Goal: Task Accomplishment & Management: Complete application form

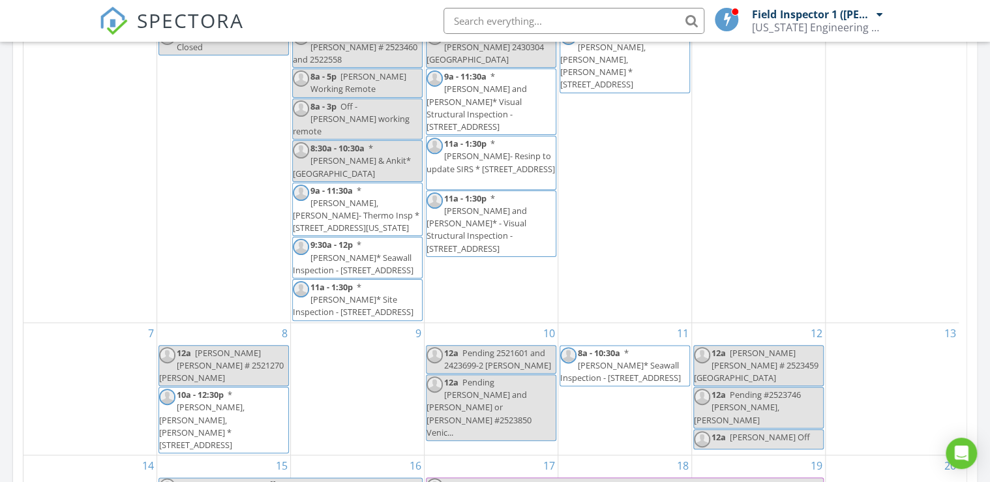
scroll to position [730, 0]
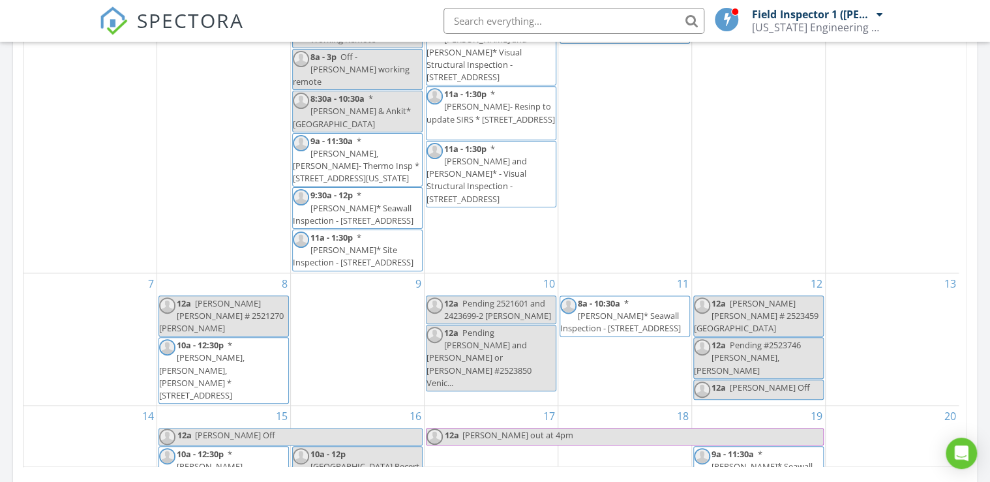
click at [777, 339] on span "Pending #2523746 Matt, Luis, Manny" at bounding box center [747, 357] width 107 height 37
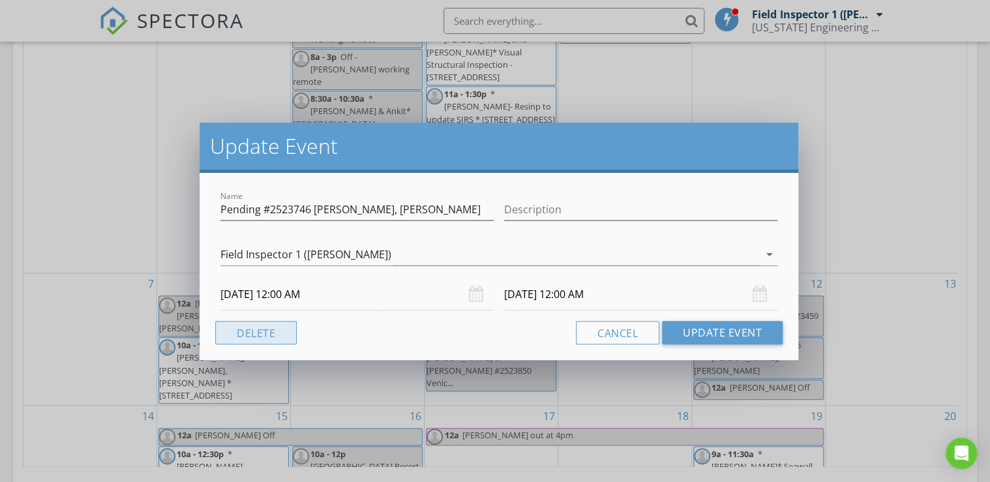
click at [255, 335] on button "Delete" at bounding box center [256, 332] width 82 height 23
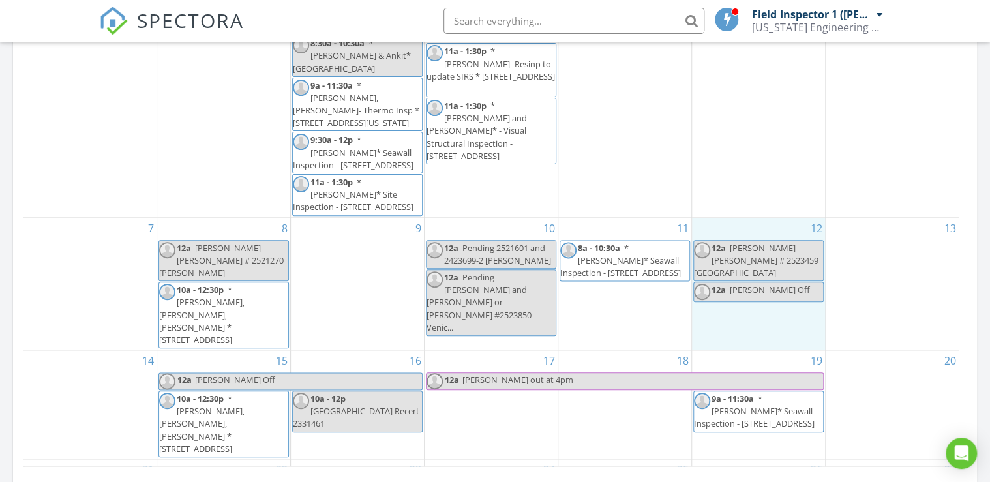
click at [737, 272] on div "12 12a Damien N Tony # 2523459 Cape Coral 12a Shawn Off" at bounding box center [758, 284] width 133 height 132
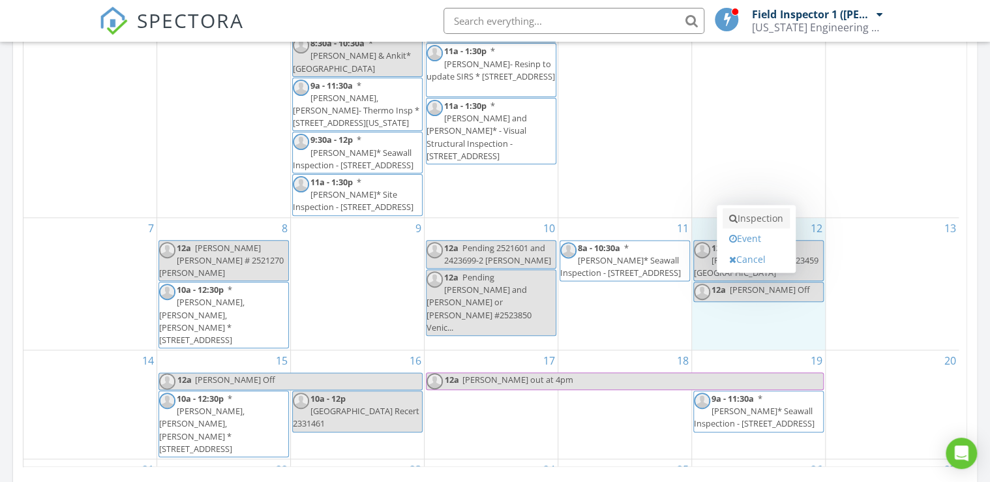
click at [752, 218] on link "Inspection" at bounding box center [755, 218] width 67 height 21
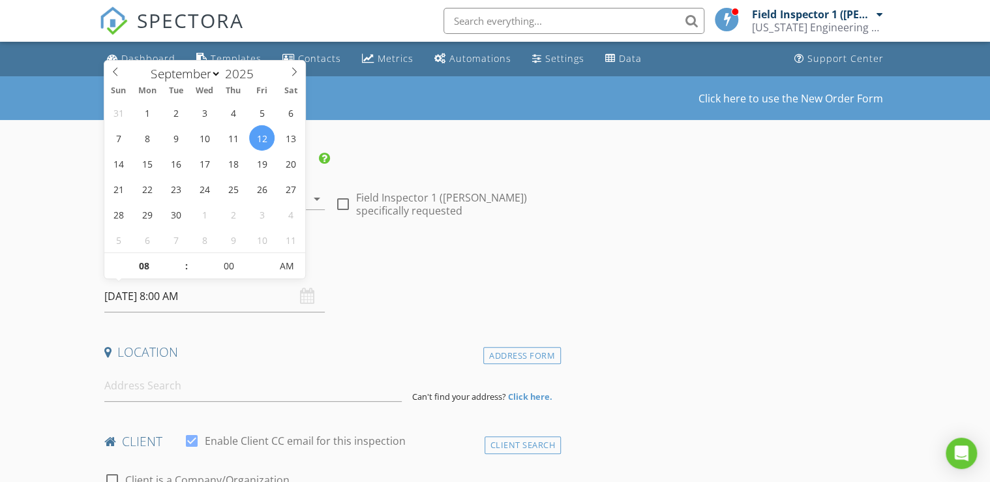
click at [215, 300] on input "09/12/2025 8:00 AM" at bounding box center [214, 296] width 220 height 32
type input "09"
type input "09/12/2025 9:00 AM"
click at [179, 259] on span at bounding box center [179, 259] width 9 height 13
type input "10"
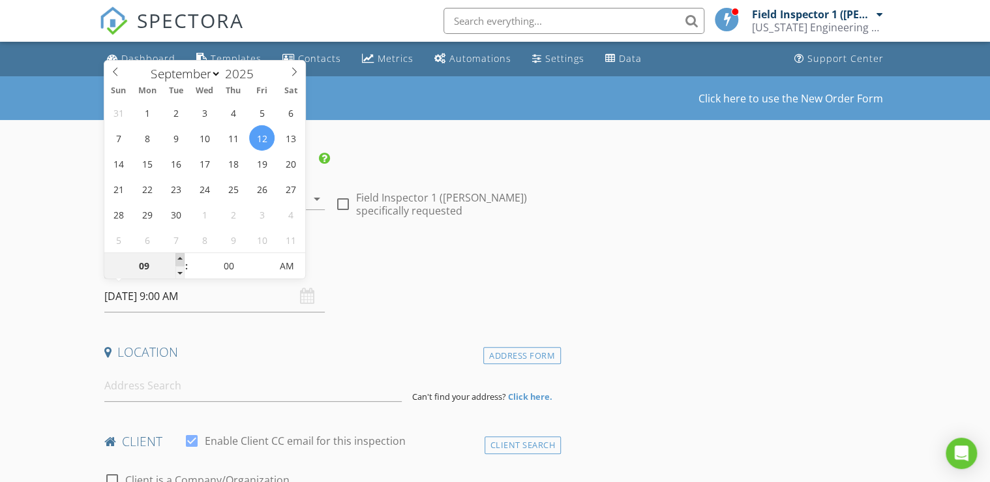
type input "[DATE] 10:00 AM"
click at [179, 258] on span at bounding box center [179, 259] width 9 height 13
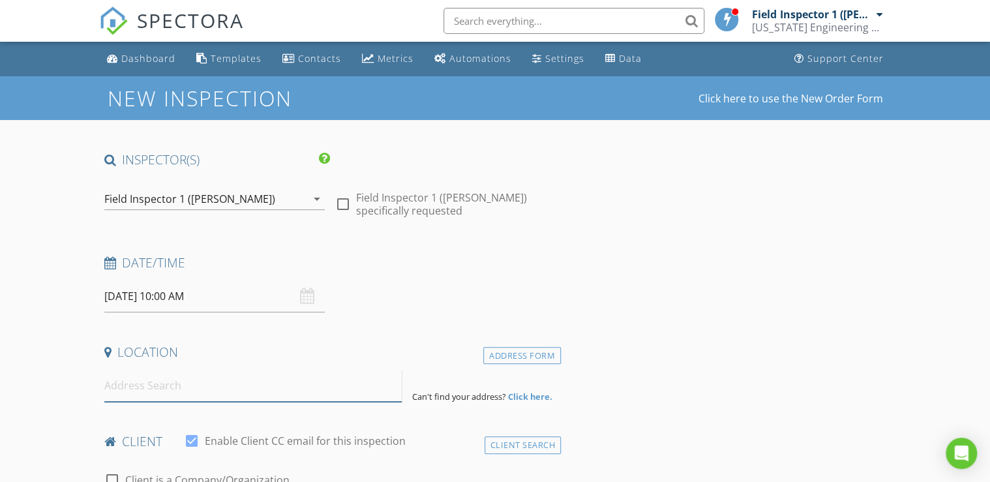
click at [261, 389] on input at bounding box center [252, 386] width 297 height 32
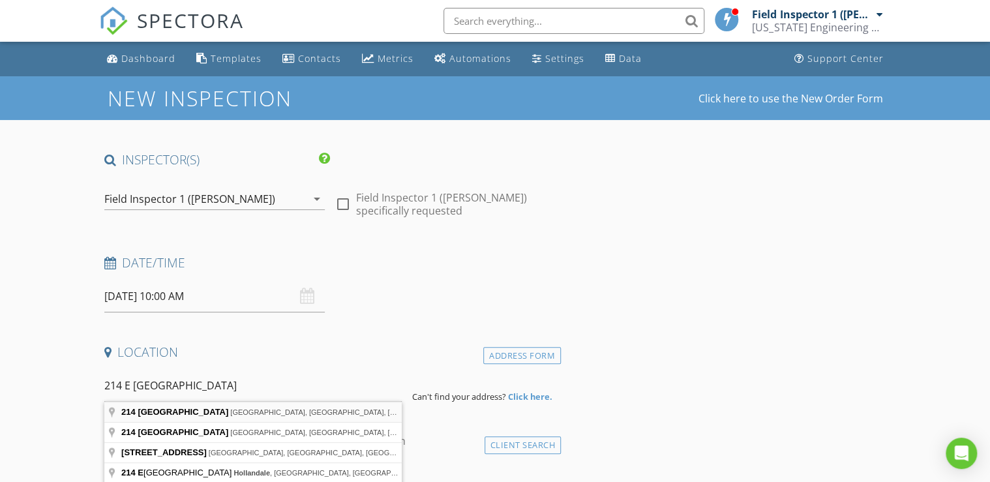
type input "214 East Hallandale Beach Boulevard, Hallandale Beach, FL, USA"
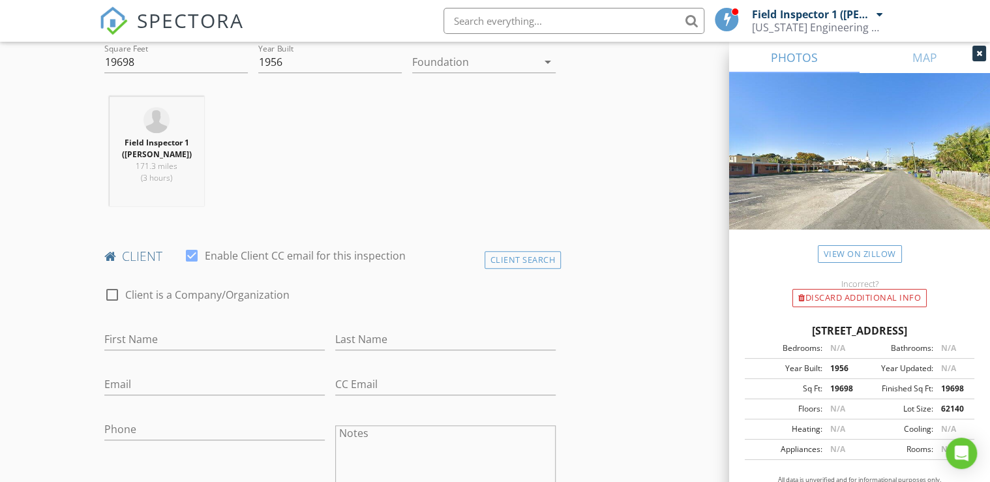
scroll to position [469, 0]
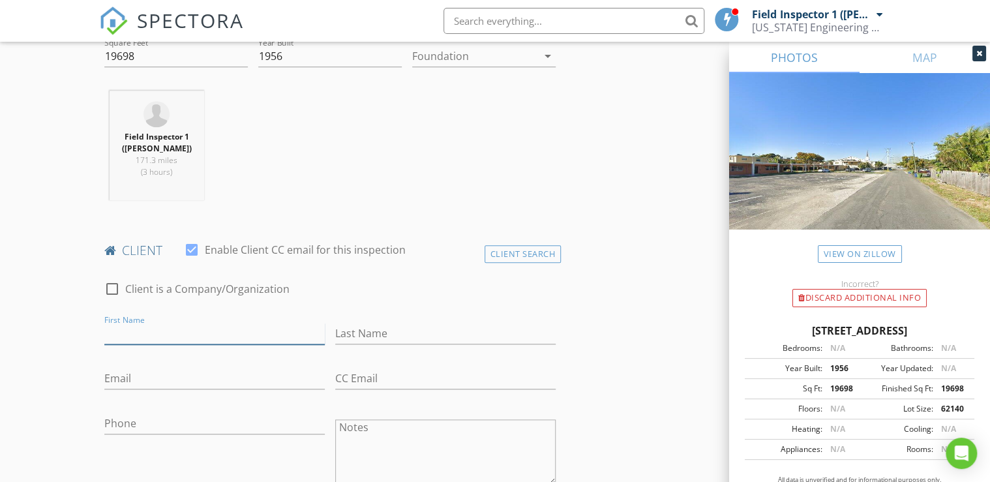
click at [177, 334] on input "First Name" at bounding box center [214, 334] width 220 height 22
type input "[PERSON_NAME]"
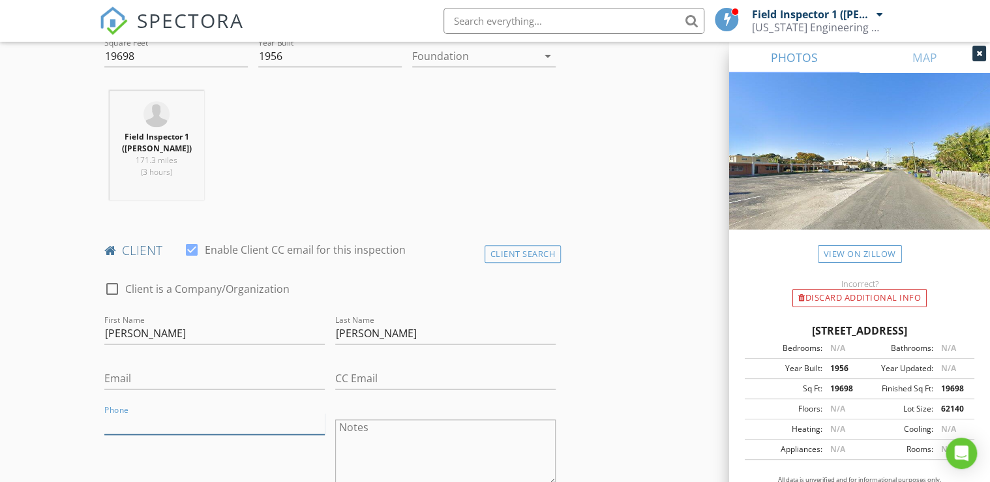
click at [143, 413] on input "Phone" at bounding box center [214, 424] width 220 height 22
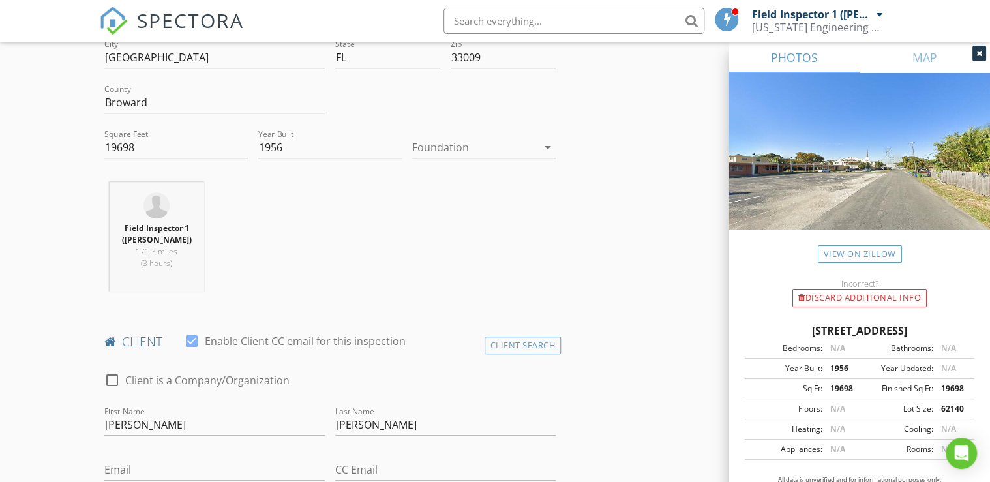
scroll to position [0, 0]
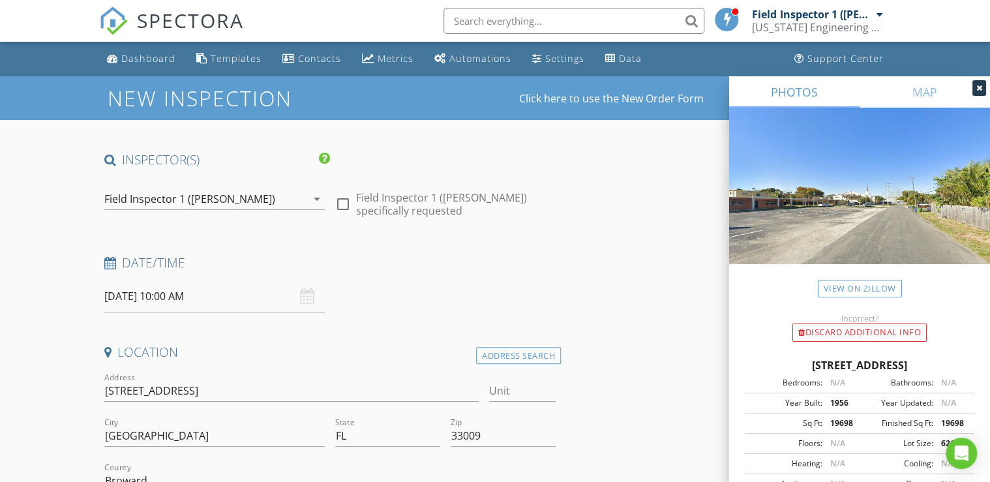
type input "[PHONE_NUMBER]"
click at [105, 386] on input "214 E Hallandale Beach Blvd" at bounding box center [291, 391] width 374 height 22
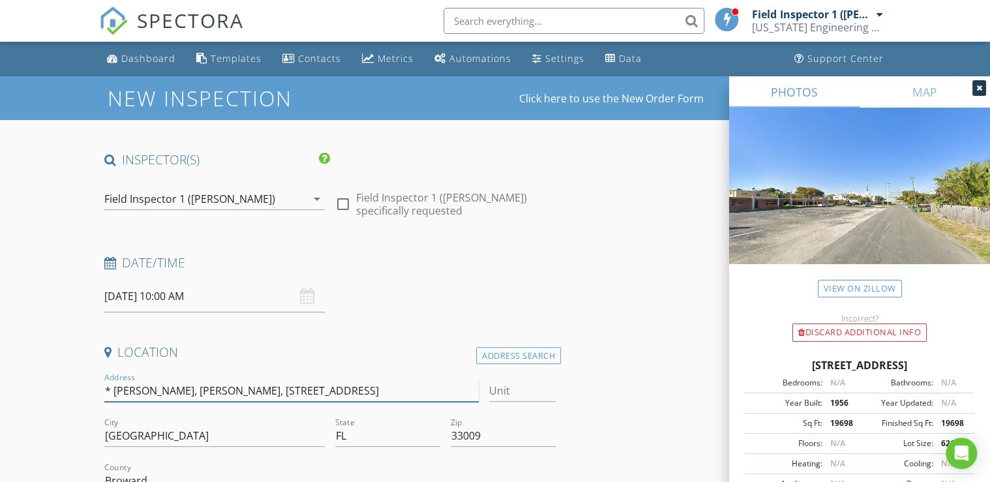
type input "* Matt, Manny, Luis-214 E Hallandale Beach Blvd"
type input "* Matt, Manny, Luis- 214 E Hallandale Beach Blvd"
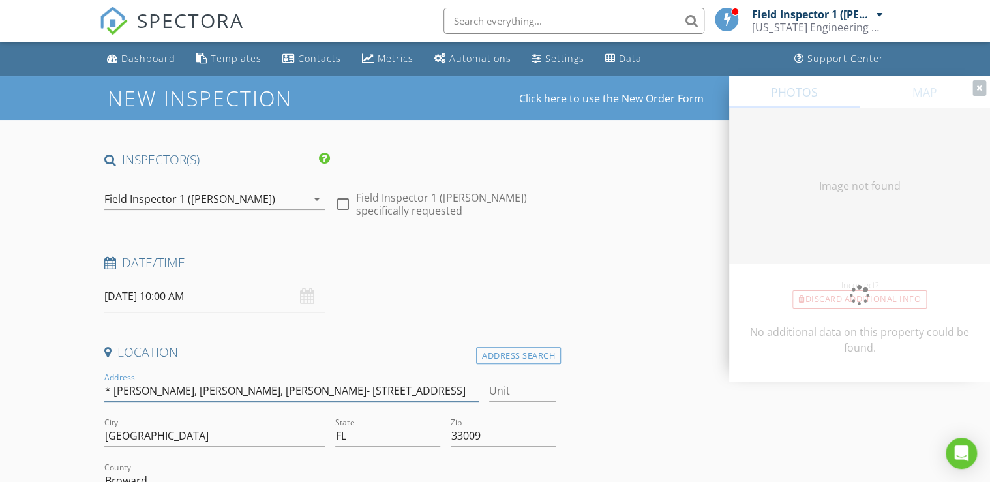
type input "0"
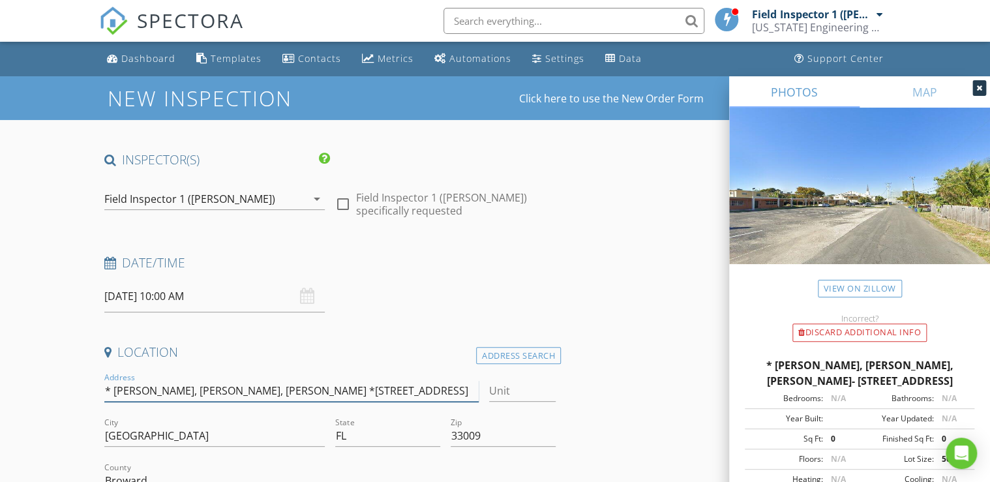
type input "* Matt, Manny, Luis- Recert * 214 E Hallandale Beach Blvd"
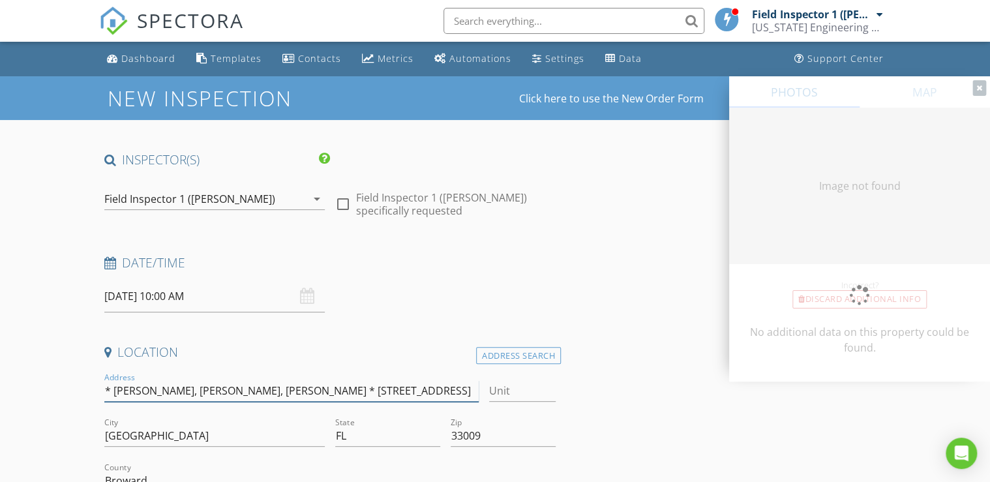
type input "0"
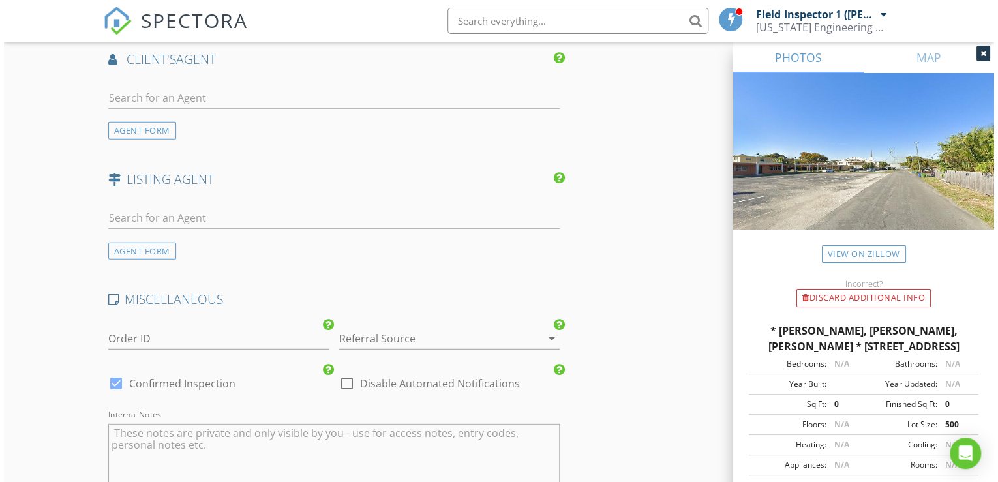
scroll to position [1847, 0]
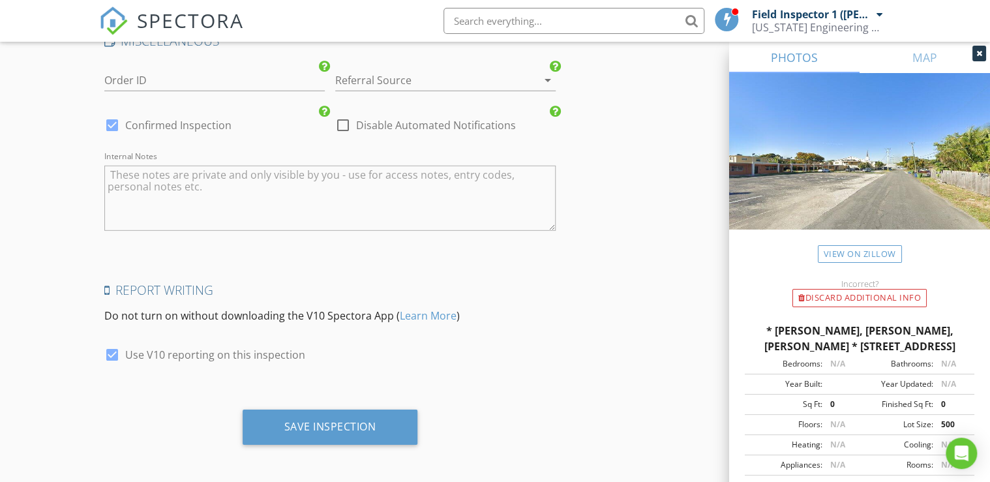
type input "* Matt, Manny, Luis- Recert * 214 E Hallandale Beach Blvd"
click at [108, 351] on div at bounding box center [112, 355] width 22 height 22
checkbox input "false"
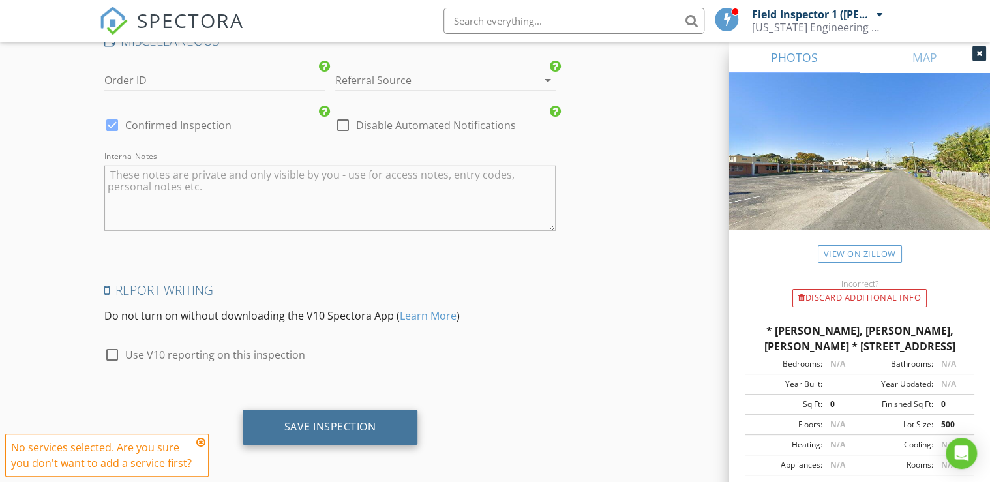
click at [286, 413] on div "Save Inspection" at bounding box center [330, 426] width 175 height 35
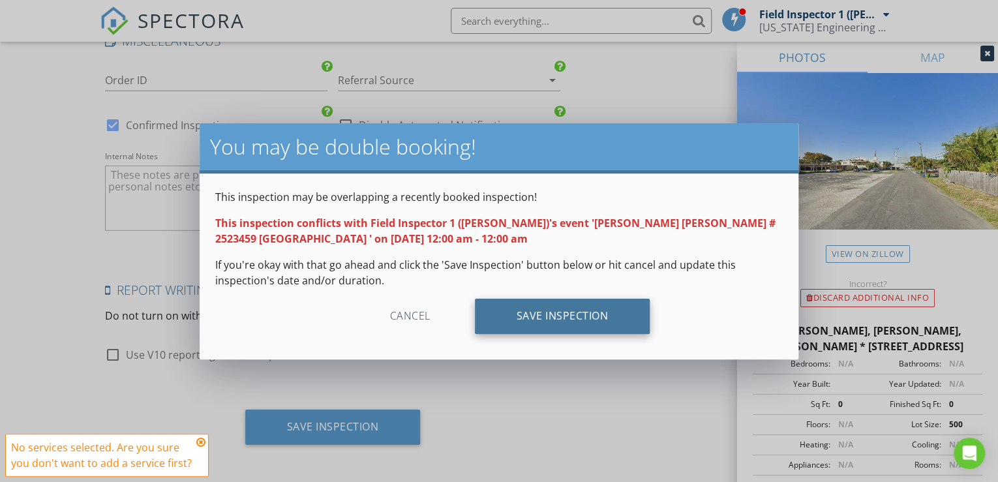
click at [546, 320] on div "Save Inspection" at bounding box center [562, 316] width 175 height 35
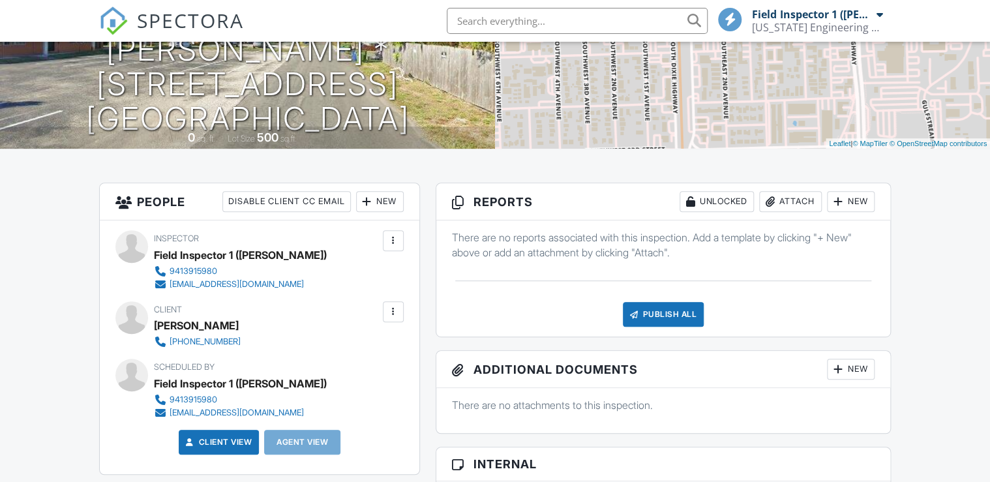
scroll to position [209, 0]
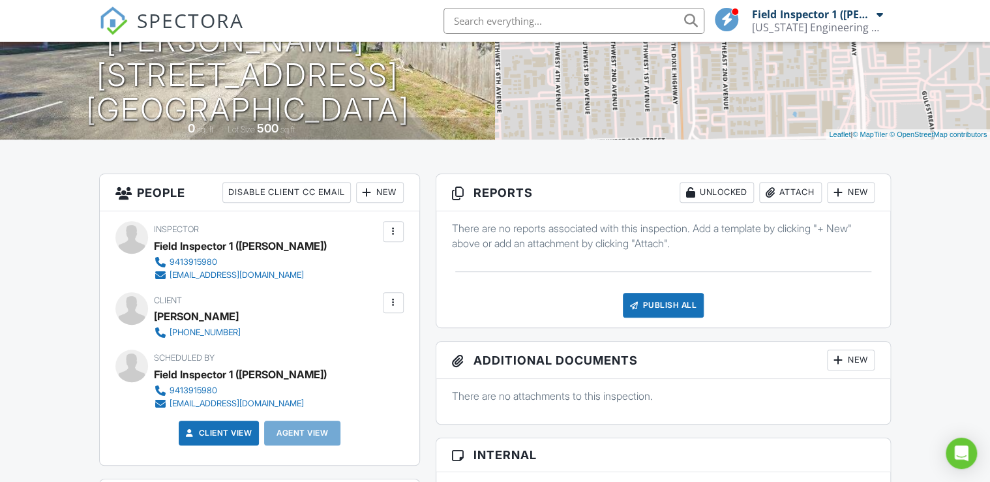
click at [842, 357] on div "New" at bounding box center [851, 360] width 48 height 21
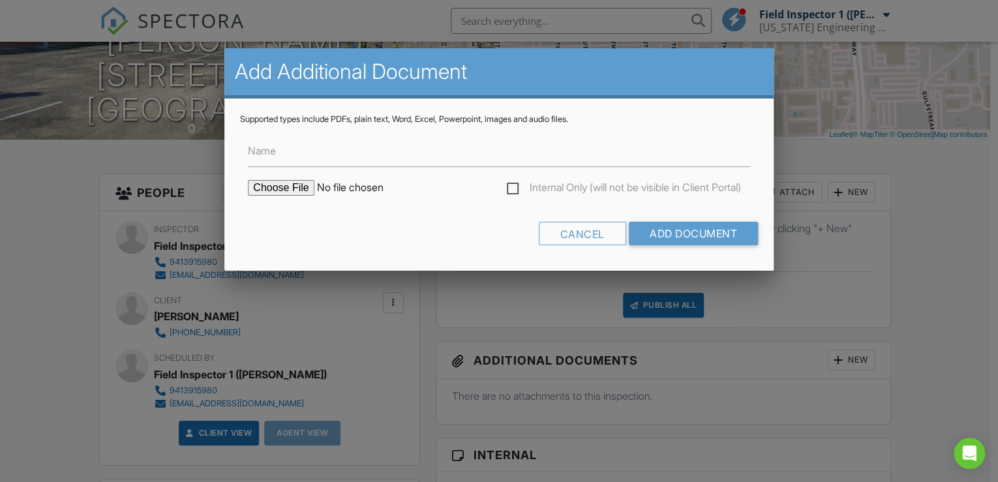
click at [289, 184] on input "file" at bounding box center [359, 188] width 222 height 16
type input "C:\fakepath\2523746.pdf"
click at [396, 198] on div "Internal Only (will not be visible in Client Portal)" at bounding box center [499, 194] width 518 height 29
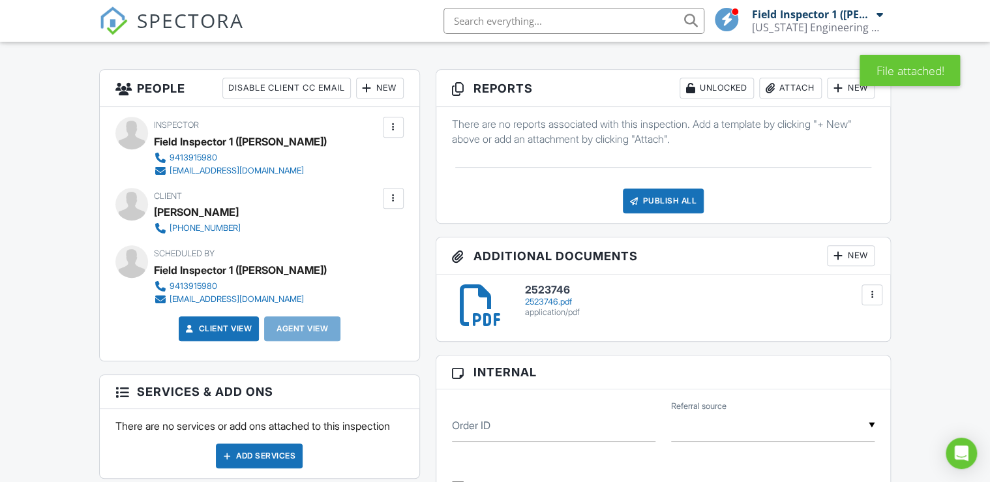
click at [846, 256] on div "New" at bounding box center [851, 255] width 48 height 21
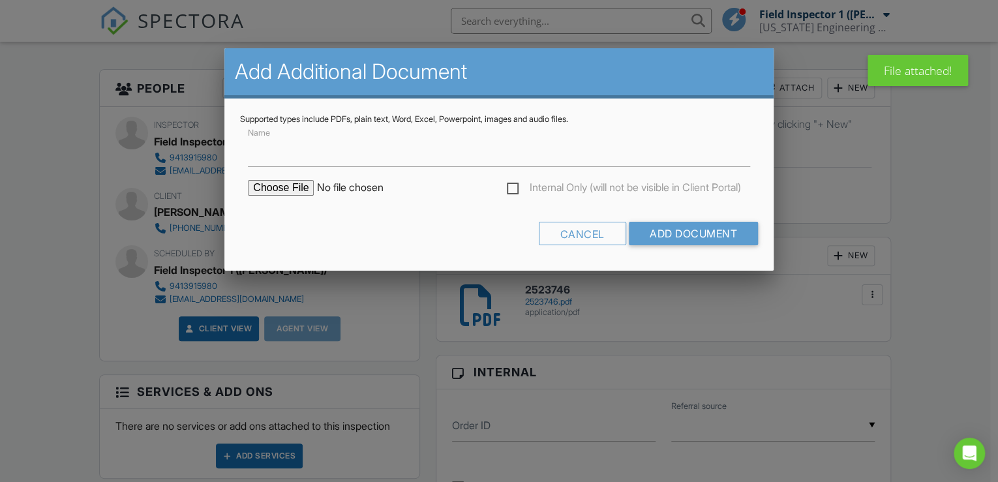
click at [267, 185] on input "file" at bounding box center [359, 188] width 222 height 16
type input "C:\fakepath\Project Scope.pdf"
click at [345, 216] on form "Name Internal Only (will not be visible in Client Portal) Cancel Add Document" at bounding box center [499, 190] width 518 height 130
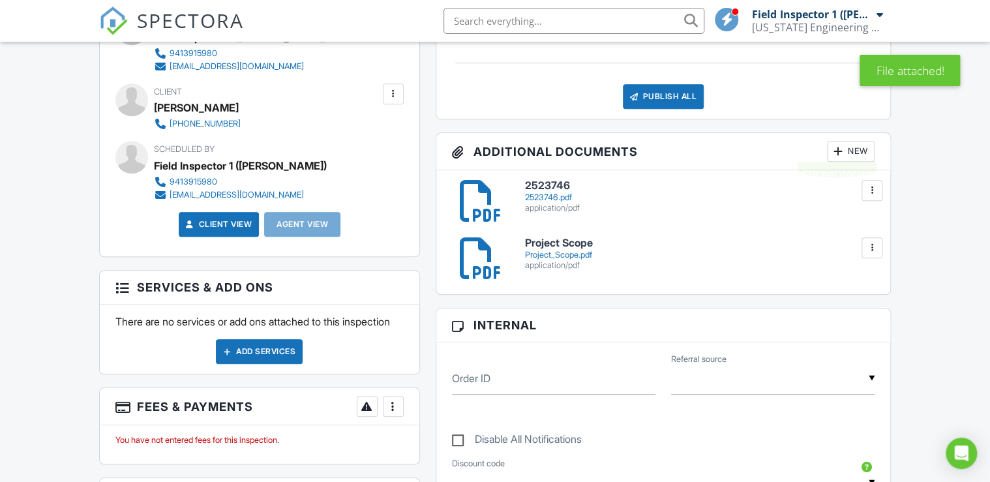
click at [842, 149] on div at bounding box center [837, 151] width 13 height 13
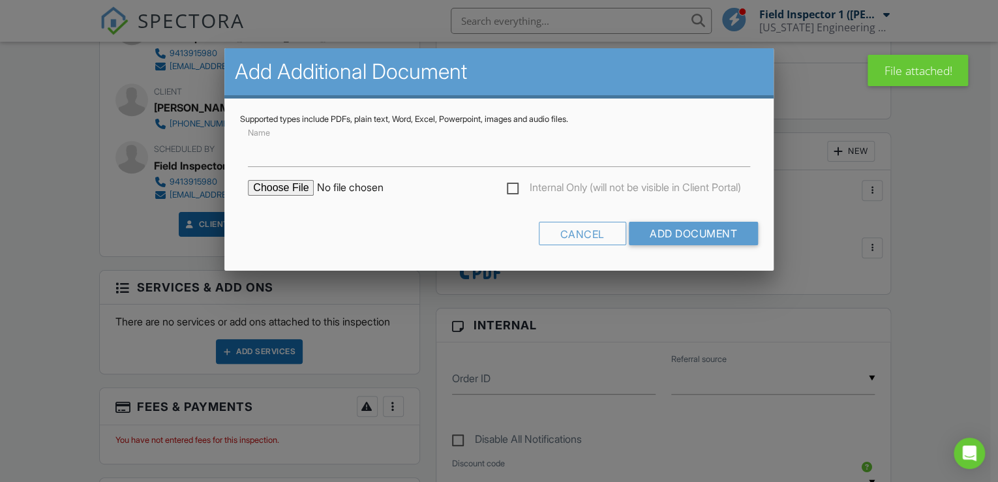
click at [284, 188] on input "file" at bounding box center [359, 188] width 222 height 16
type input "C:\fakepath\Email confirming insp, contact.pdf"
click at [425, 219] on form "Name Internal Only (will not be visible in Client Portal) Cancel Add Document" at bounding box center [499, 190] width 518 height 130
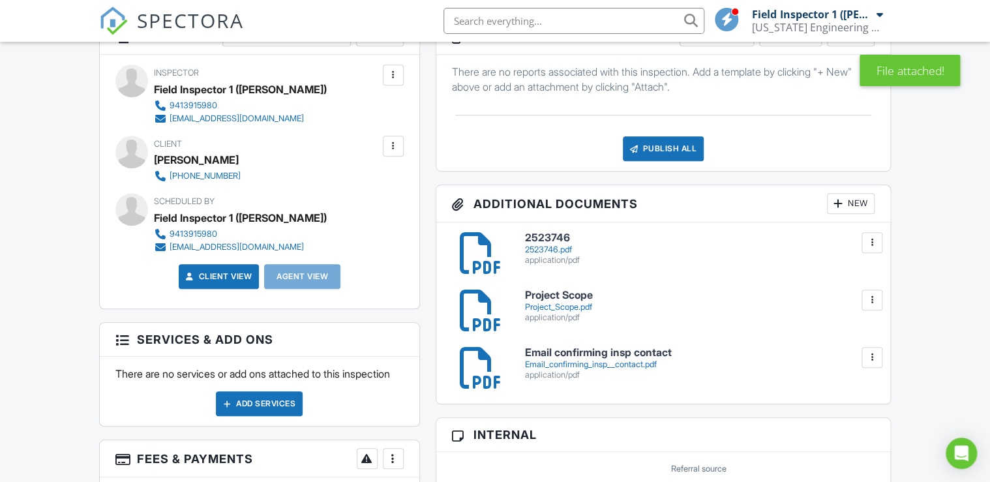
click at [831, 201] on div at bounding box center [837, 203] width 13 height 13
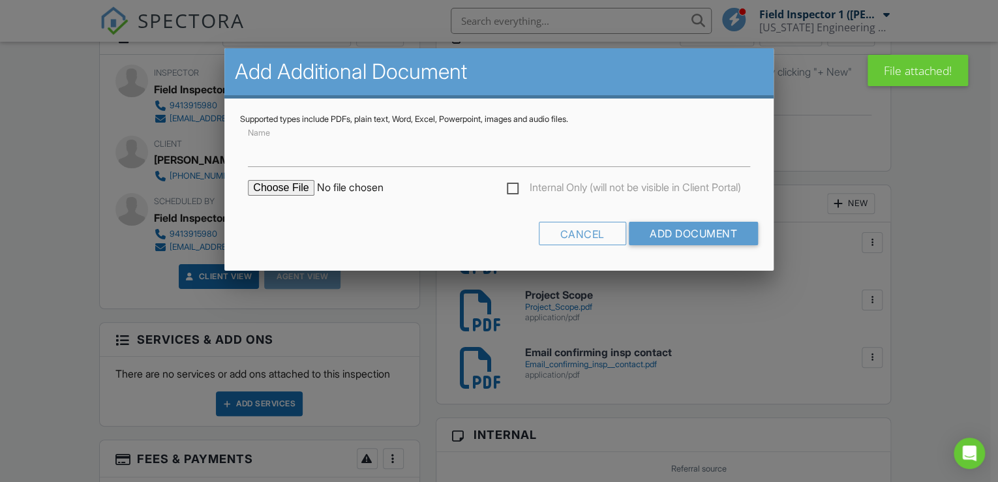
click at [305, 190] on input "file" at bounding box center [359, 188] width 222 height 16
type input "C:\fakepath\City of [GEOGRAPHIC_DATA] Violation Notice.pdf"
click at [419, 219] on form "Name Internal Only (will not be visible in Client Portal) Cancel Add Document" at bounding box center [499, 190] width 518 height 130
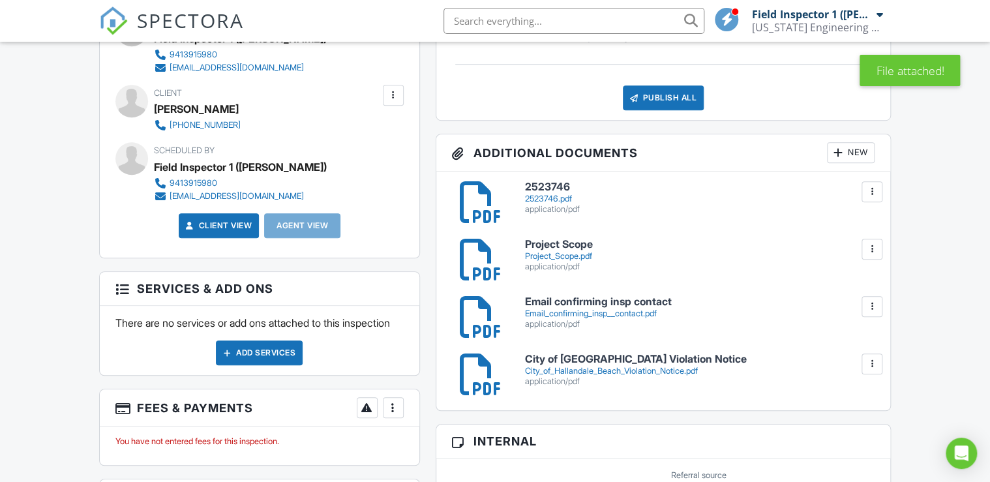
scroll to position [469, 0]
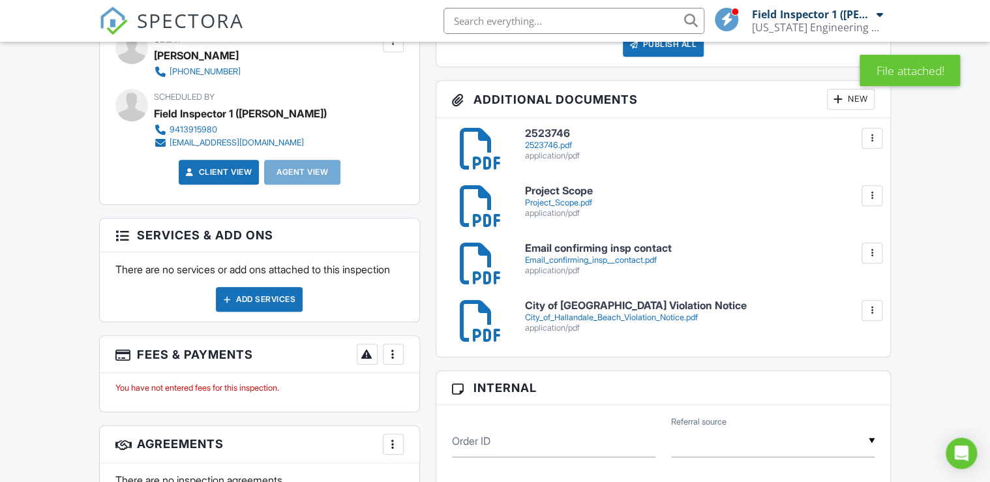
click at [842, 97] on div at bounding box center [837, 99] width 13 height 13
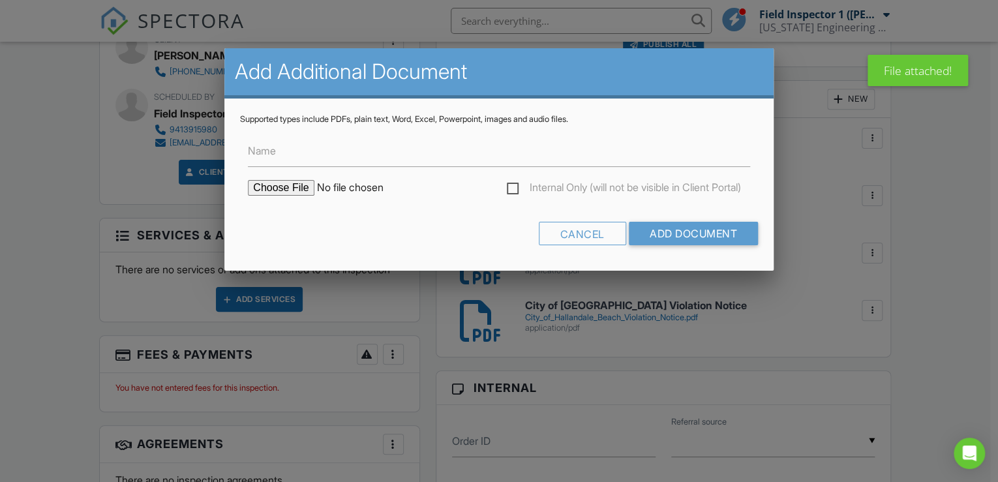
click at [276, 190] on input "file" at bounding box center [359, 188] width 222 height 16
type input "C:\fakepath\Questionnaire.pdf"
click at [352, 211] on form "Name Internal Only (will not be visible in Client Portal) Cancel Add Document" at bounding box center [499, 190] width 518 height 130
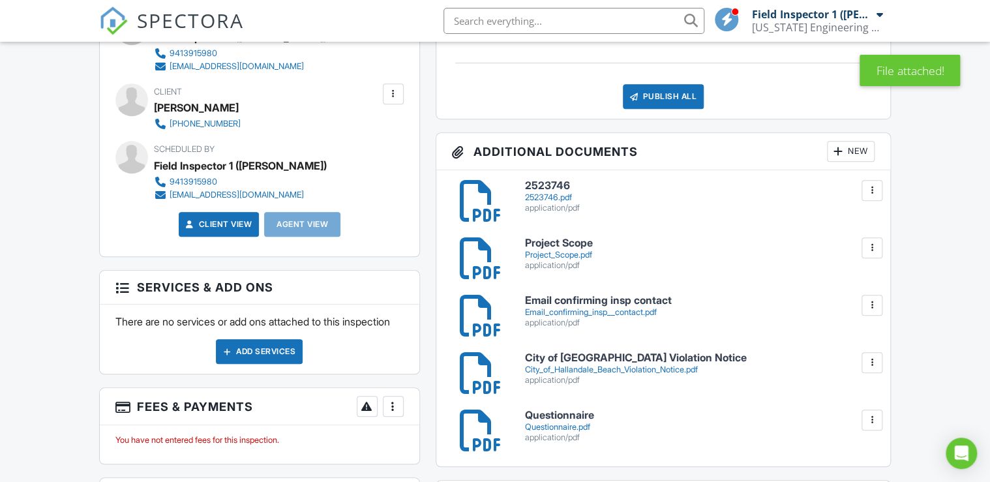
click at [856, 156] on div "New" at bounding box center [851, 151] width 48 height 21
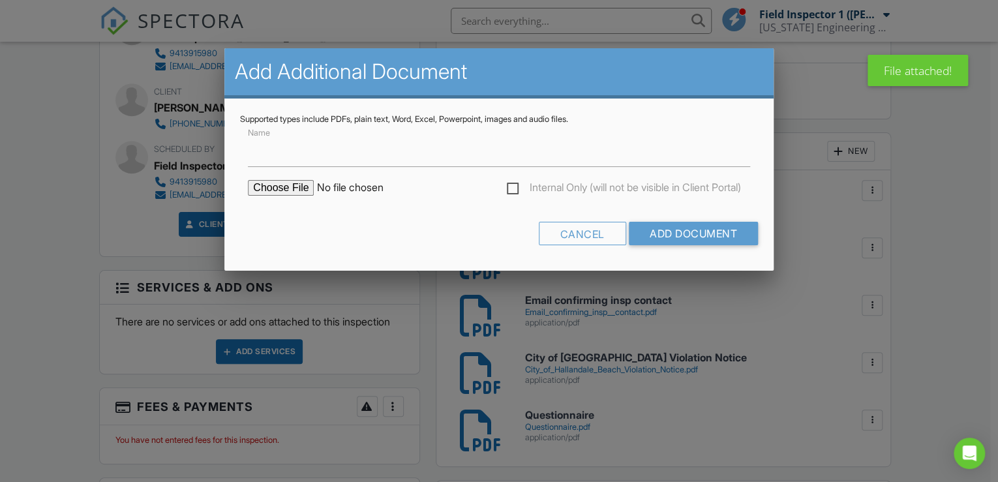
click at [296, 183] on input "file" at bounding box center [359, 188] width 222 height 16
type input "C:\fakepath\Previous Inspection Report by others.pdf"
click at [430, 248] on div "Cancel Add Document" at bounding box center [499, 238] width 518 height 33
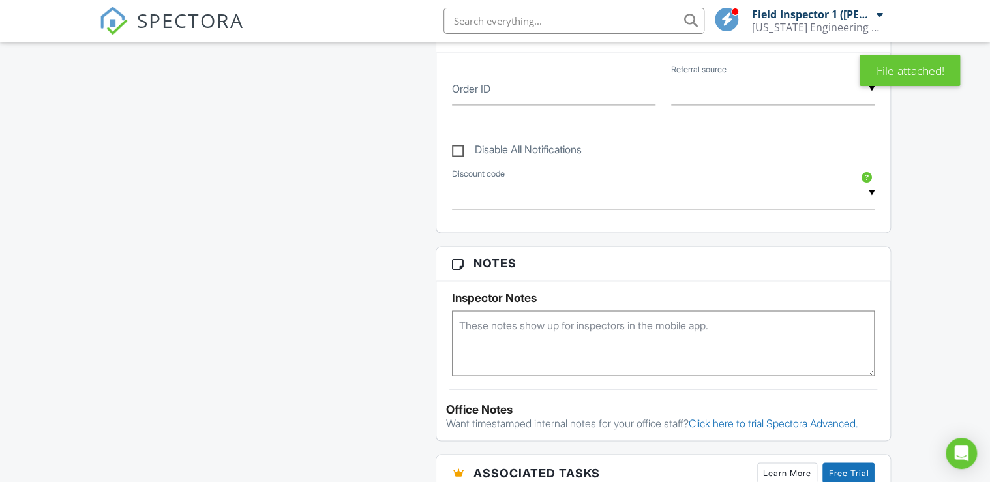
scroll to position [991, 0]
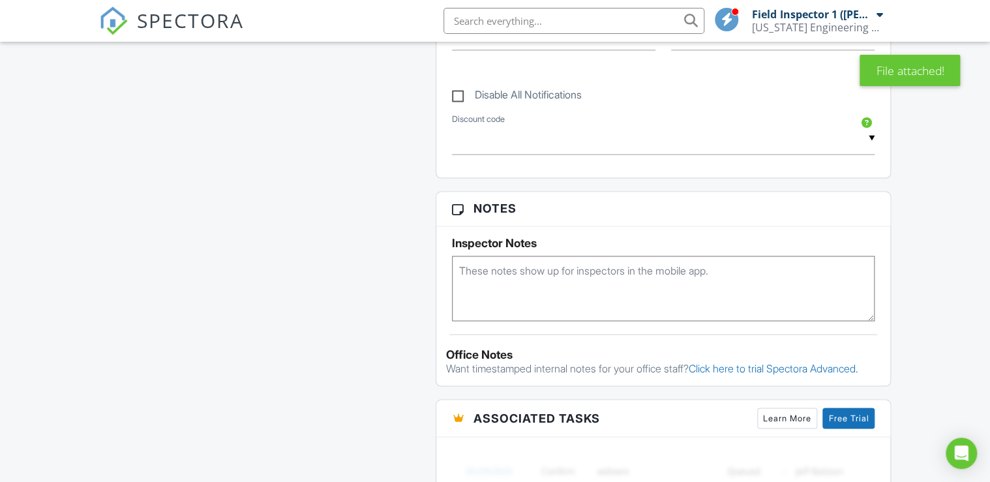
click at [469, 274] on textarea at bounding box center [663, 288] width 423 height 65
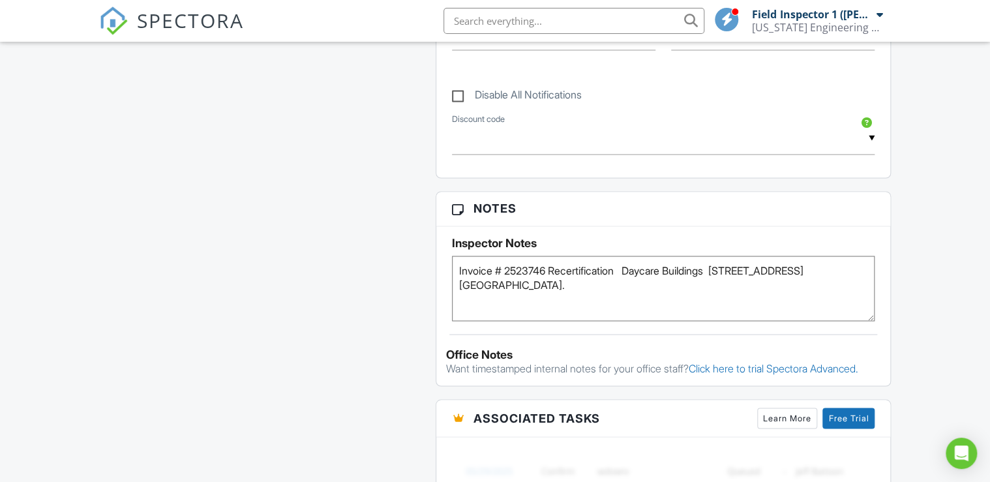
click at [556, 278] on textarea "Invoice # 2523746 Recertification Daycare Buildings 214 E Hallandale Beach Blvd…" at bounding box center [663, 288] width 423 height 65
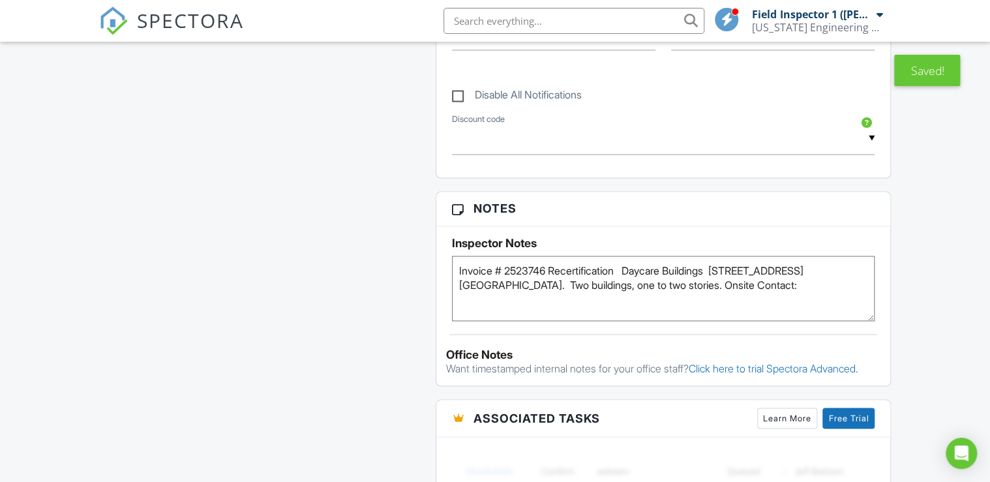
click at [806, 280] on textarea "Invoice # 2523746 Recertification Daycare Buildings 214 E Hallandale Beach Blvd…" at bounding box center [663, 288] width 423 height 65
click at [805, 286] on textarea "Invoice # 2523746 Recertification Daycare Buildings 214 E Hallandale Beach Blvd…" at bounding box center [663, 288] width 423 height 65
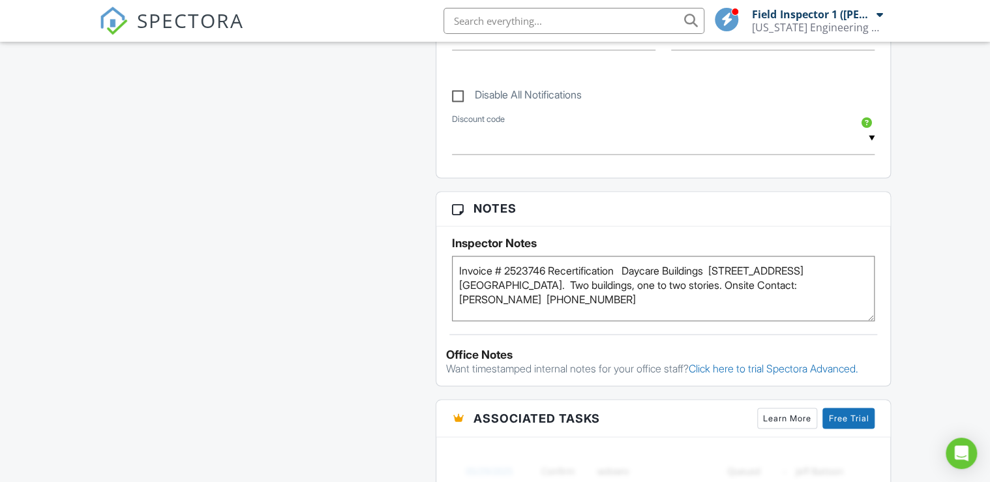
type textarea "Invoice # 2523746 Recertification Daycare Buildings 214 E Hallandale Beach Blvd…"
click at [357, 303] on div "All emails and texts are disabled for this inspection! All emails and texts hav…" at bounding box center [494, 74] width 807 height 1366
drag, startPoint x: 338, startPoint y: 126, endPoint x: 335, endPoint y: 69, distance: 56.8
click at [338, 125] on div "All emails and texts are disabled for this inspection! All emails and texts hav…" at bounding box center [494, 74] width 807 height 1366
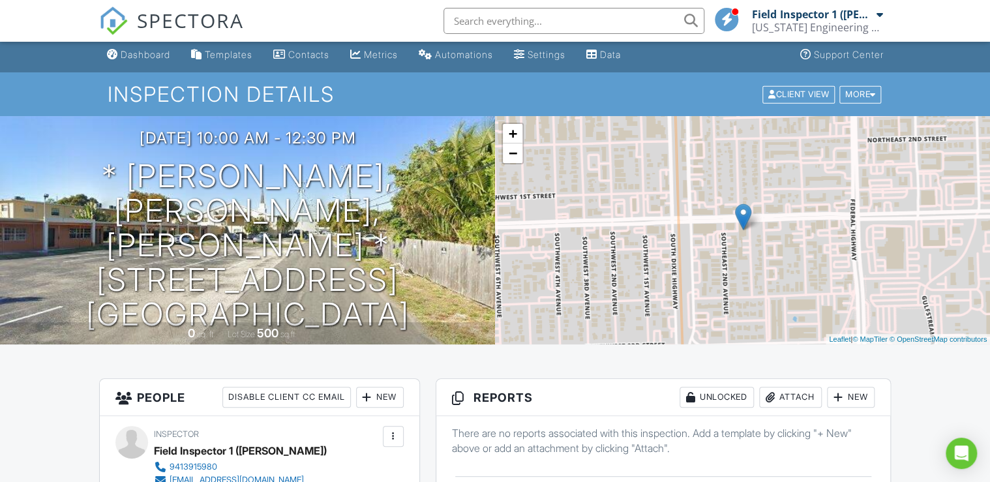
scroll to position [0, 0]
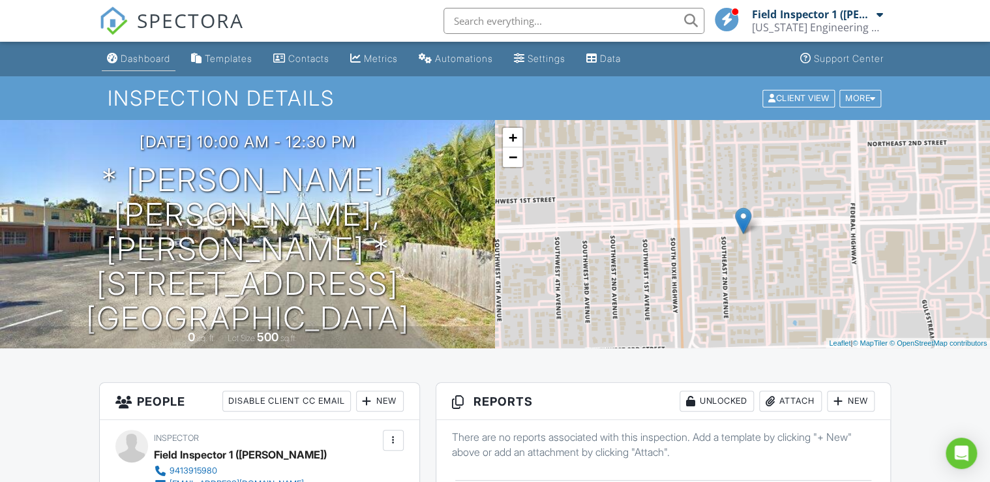
click at [150, 63] on div "Dashboard" at bounding box center [146, 58] width 50 height 11
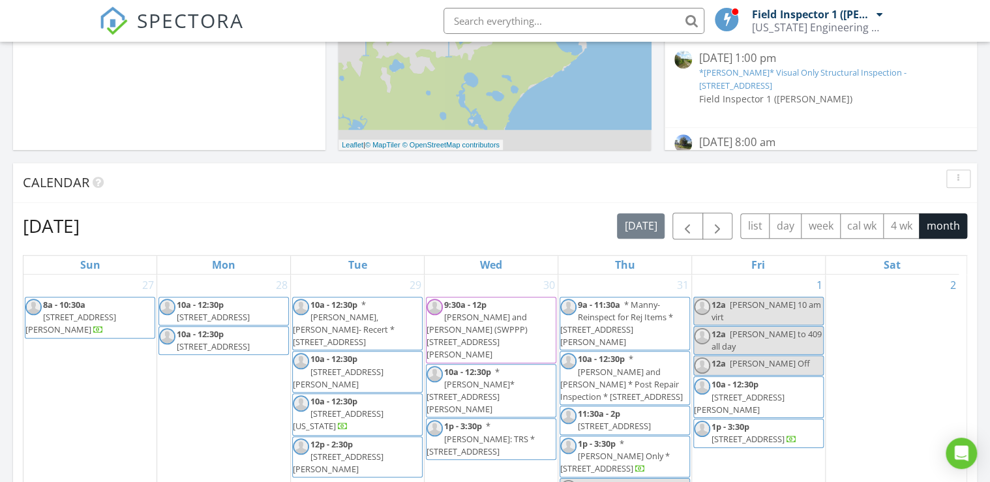
scroll to position [417, 0]
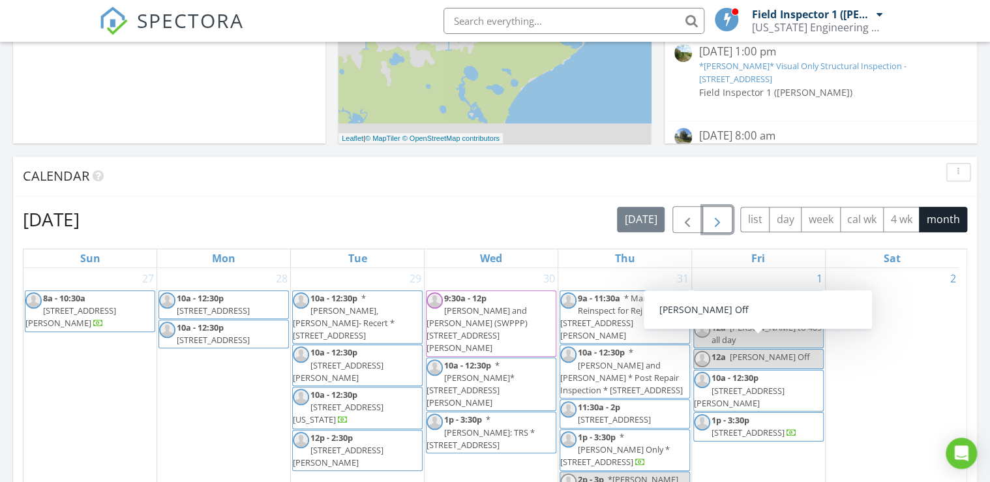
click at [711, 215] on span "button" at bounding box center [717, 220] width 16 height 16
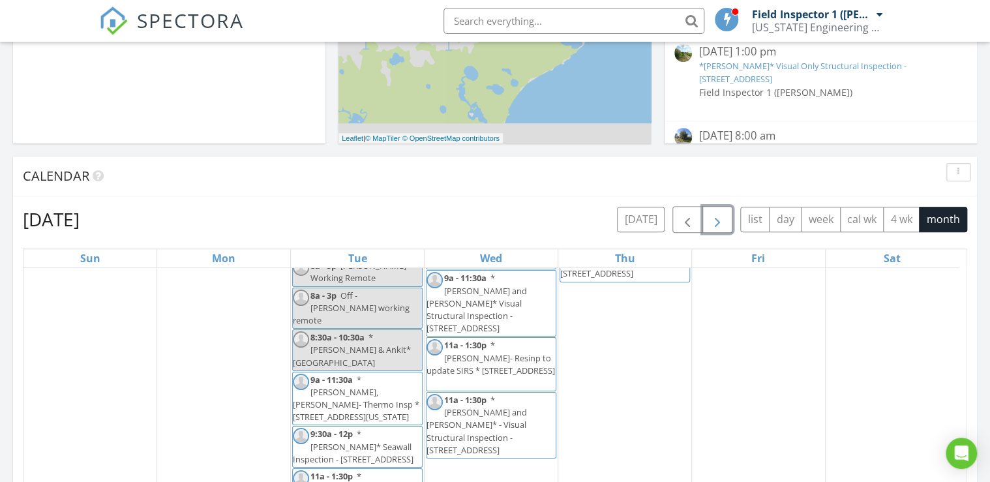
scroll to position [76, 0]
click at [501, 433] on div "3 8a - 10:30a *[PERSON_NAME]* [STREET_ADDRESS][PERSON_NAME] 9a - 11:30a *[PERSO…" at bounding box center [490, 351] width 133 height 318
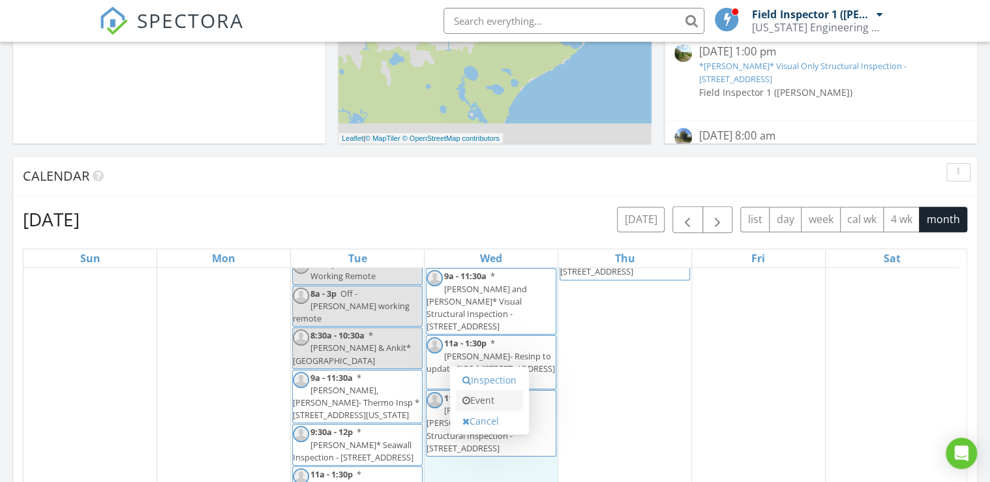
click at [488, 399] on link "Event" at bounding box center [489, 400] width 67 height 21
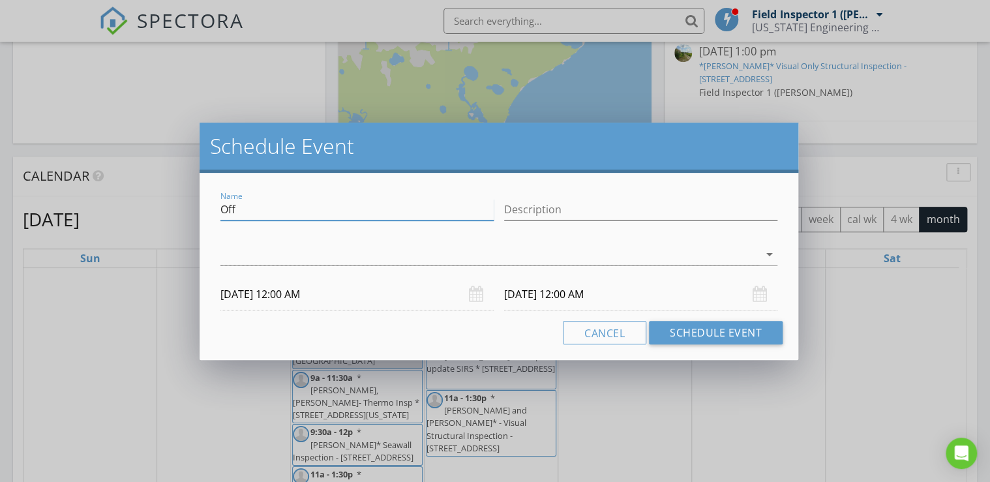
drag, startPoint x: 269, startPoint y: 213, endPoint x: 81, endPoint y: 216, distance: 187.8
click at [81, 216] on div "Schedule Event Name Off Description arrow_drop_down [DATE] 12:00 AM [DATE] 12:0…" at bounding box center [495, 241] width 990 height 482
type input "[PERSON_NAME] 2522503 TRS"
click at [450, 250] on div at bounding box center [489, 255] width 539 height 22
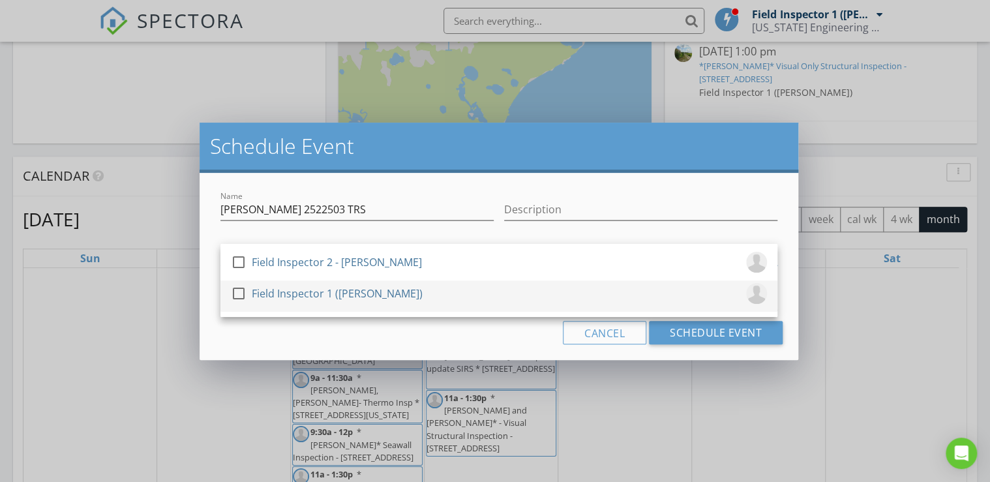
click at [346, 296] on div "Field Inspector 1 ([PERSON_NAME])" at bounding box center [337, 293] width 171 height 21
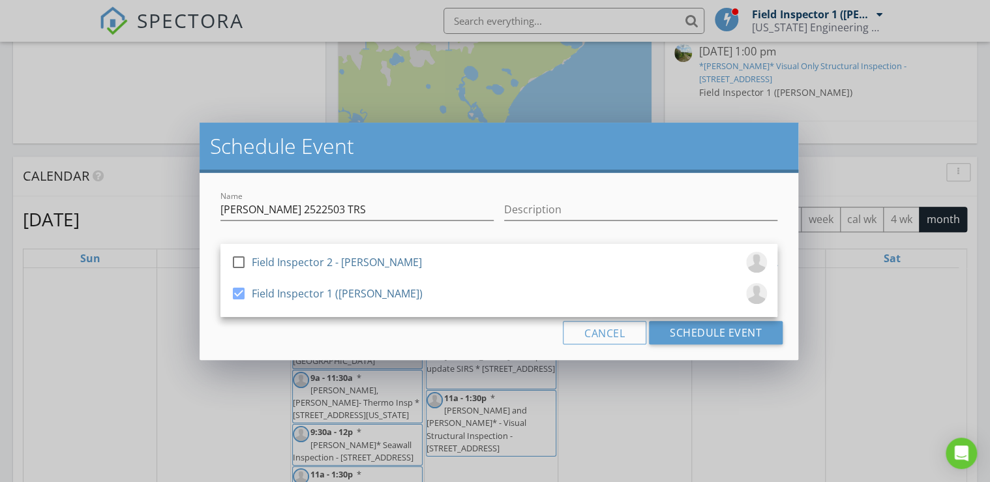
click at [326, 338] on div "Cancel Schedule Event" at bounding box center [498, 332] width 567 height 23
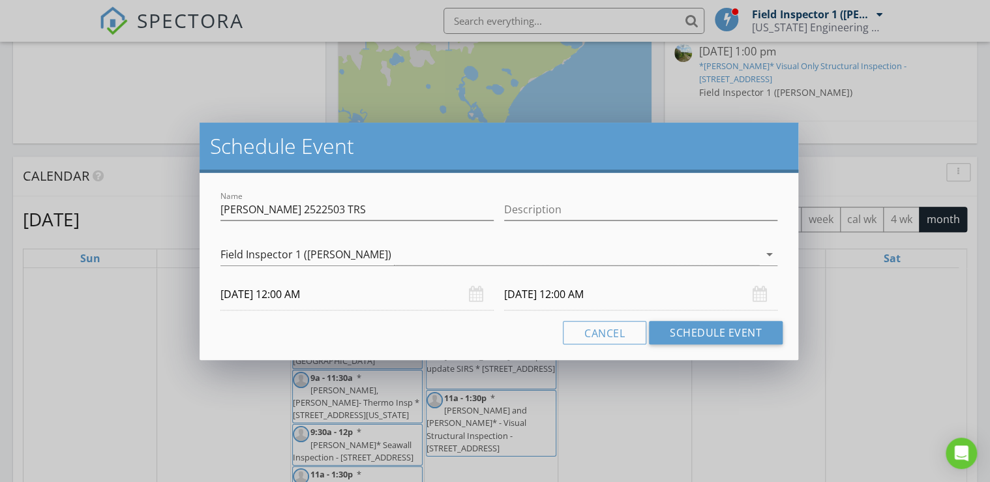
click at [306, 297] on input "[DATE] 12:00 AM" at bounding box center [356, 294] width 273 height 32
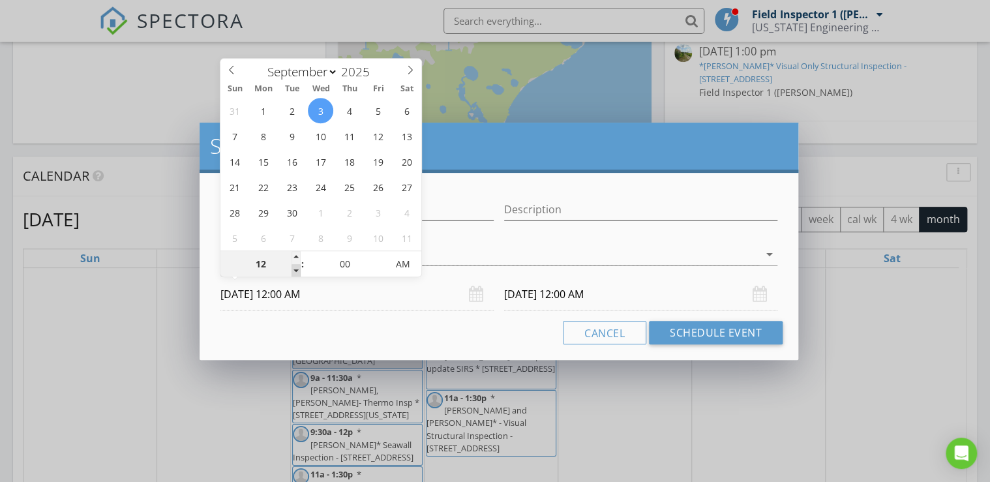
type input "11"
type input "[DATE] 11:00 PM"
click at [293, 269] on span at bounding box center [295, 270] width 9 height 13
type input "11"
type input "[DATE] 11:00 PM"
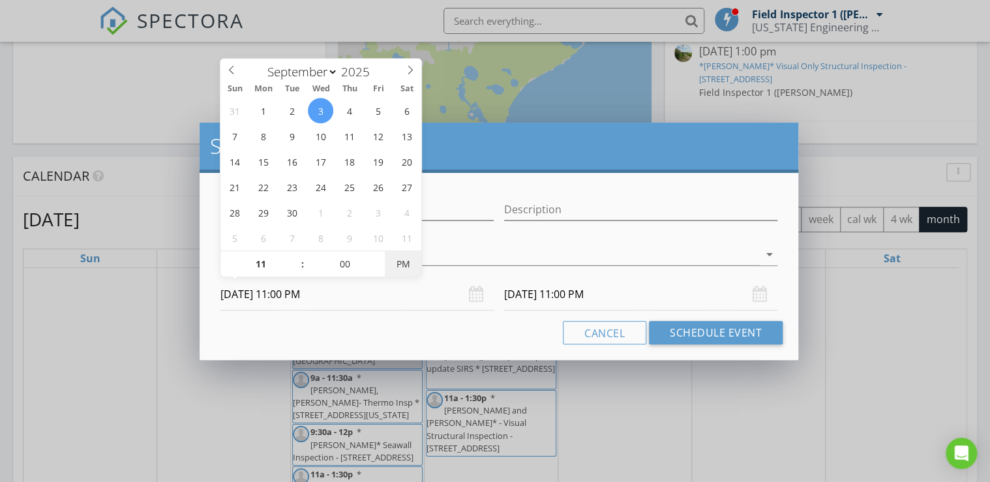
type input "[DATE] 11:00 AM"
click at [404, 269] on span "AM" at bounding box center [403, 264] width 36 height 26
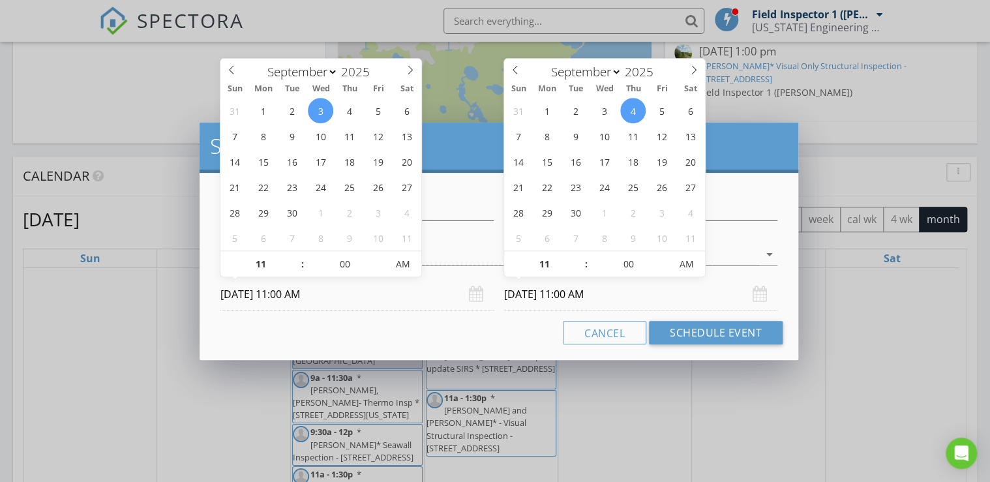
click at [518, 297] on input "[DATE] 11:00 AM" at bounding box center [640, 294] width 273 height 32
type input "[DATE] 11:00 AM"
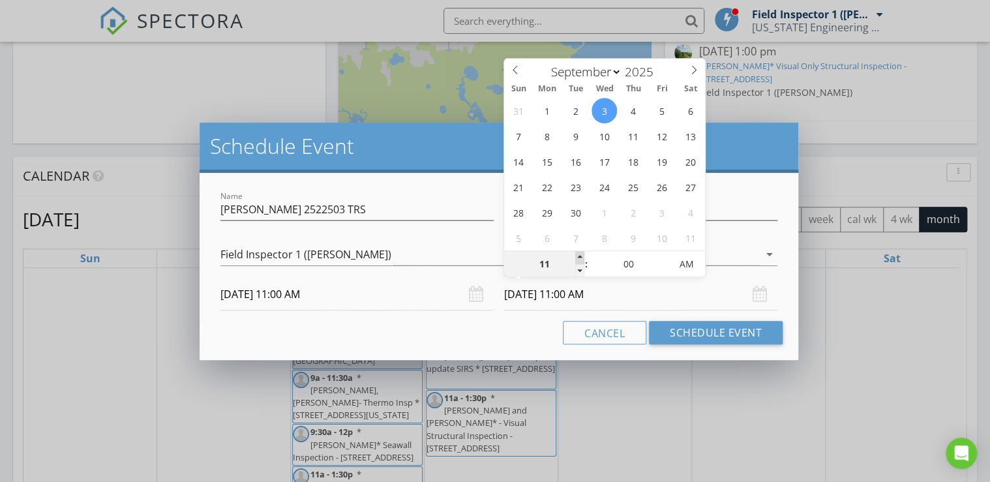
type input "12"
type input "[DATE] 12:00 PM"
click at [577, 257] on span at bounding box center [579, 257] width 9 height 13
type input "01"
type input "[DATE] 1:00 PM"
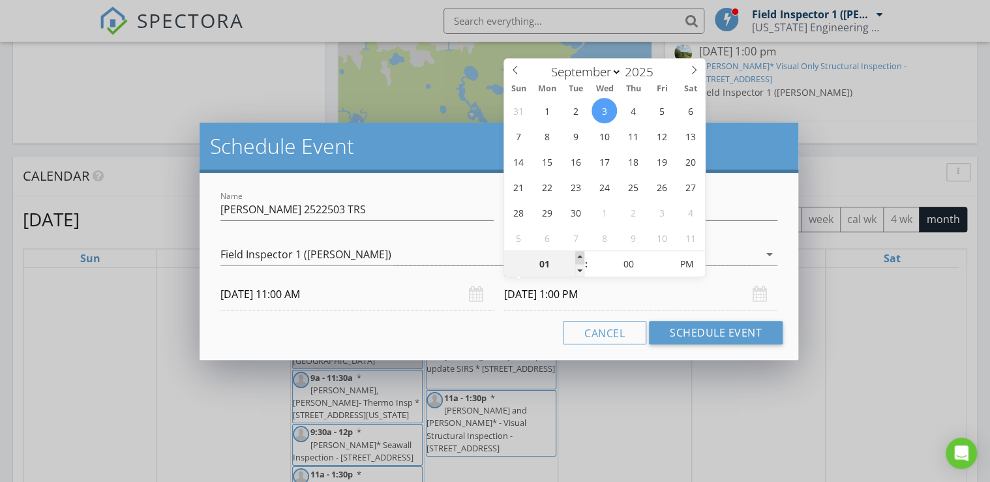
click at [577, 257] on span at bounding box center [579, 257] width 9 height 13
click at [543, 335] on div "Cancel Schedule Event" at bounding box center [498, 332] width 567 height 23
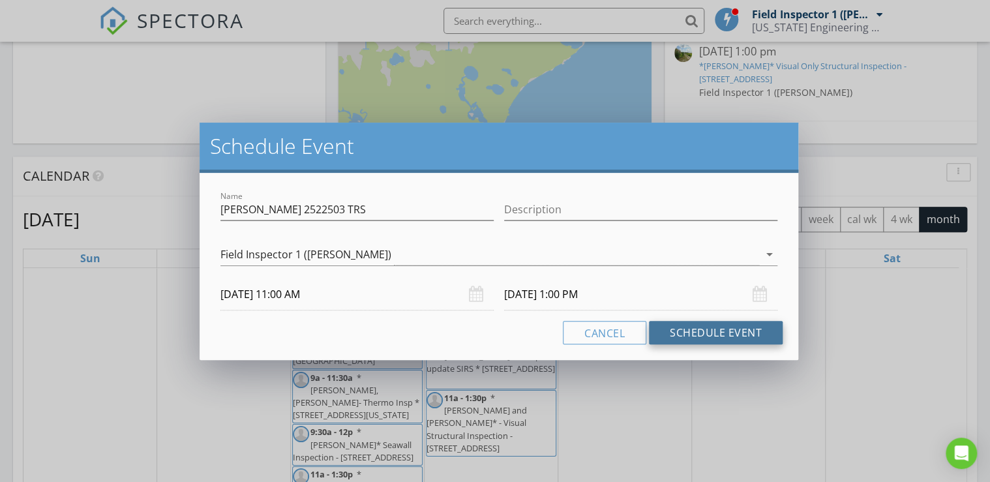
click at [721, 334] on button "Schedule Event" at bounding box center [716, 332] width 134 height 23
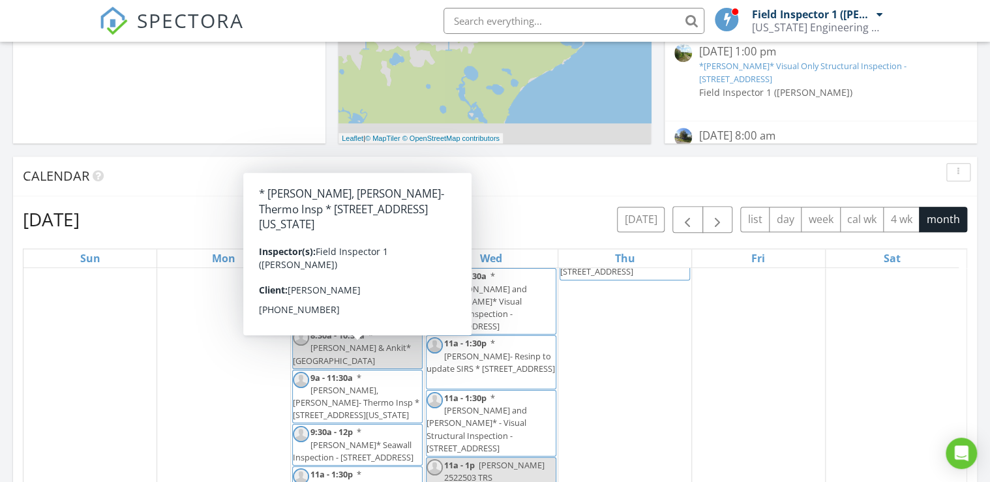
click at [220, 334] on div "1 1a - 2a [DATE] - Office Closed" at bounding box center [223, 351] width 133 height 318
